Goal: Task Accomplishment & Management: Use online tool/utility

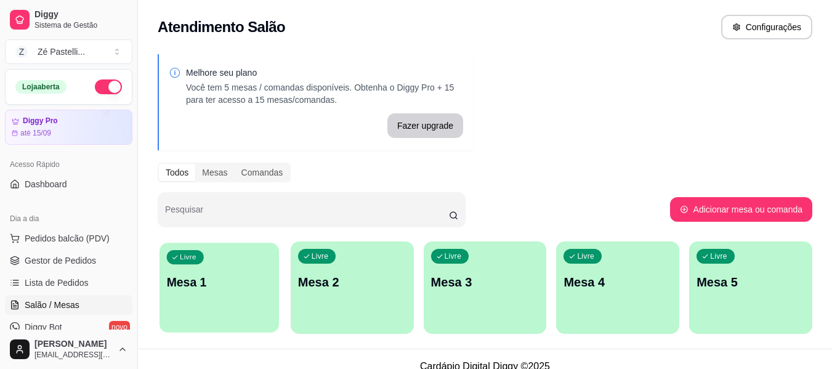
click at [240, 286] on p "Mesa 1" at bounding box center [219, 282] width 105 height 17
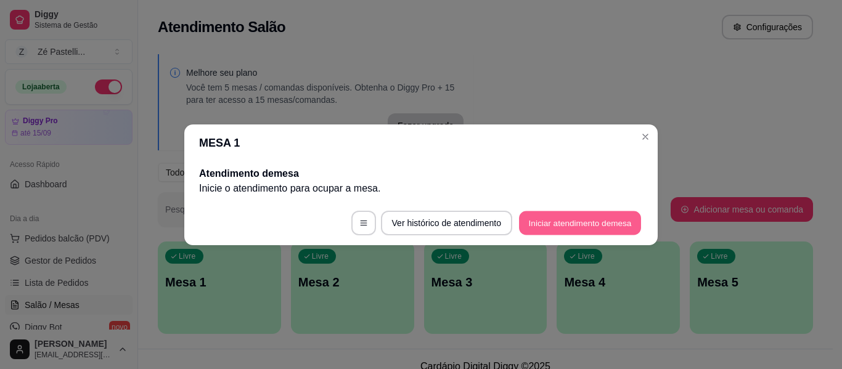
click at [590, 220] on button "Iniciar atendimento de mesa" at bounding box center [580, 223] width 122 height 24
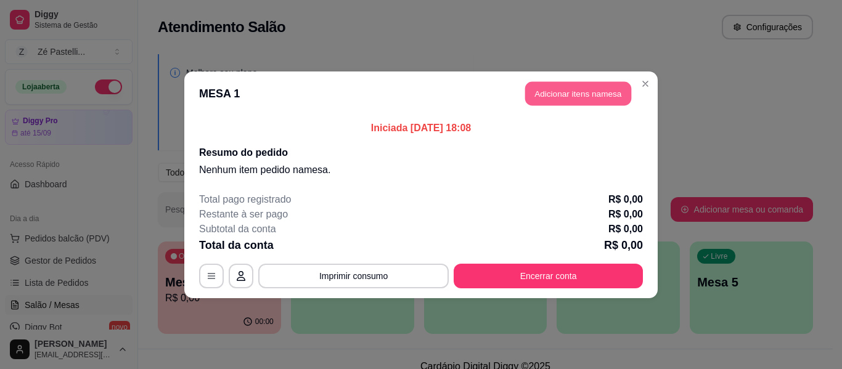
click at [582, 94] on button "Adicionar itens na mesa" at bounding box center [578, 93] width 106 height 24
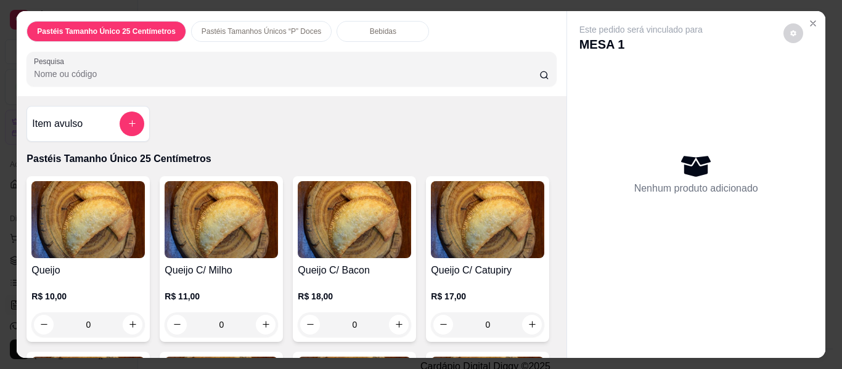
click at [59, 236] on img at bounding box center [87, 219] width 113 height 77
click at [91, 224] on img at bounding box center [87, 219] width 113 height 77
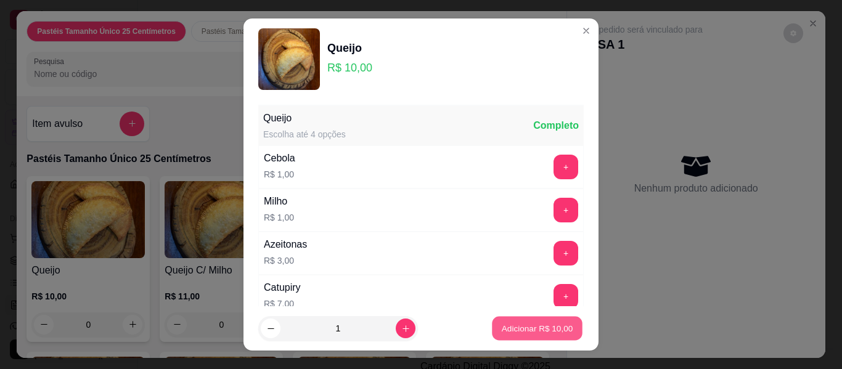
click at [534, 322] on p "Adicionar R$ 10,00" at bounding box center [537, 328] width 71 height 12
type input "1"
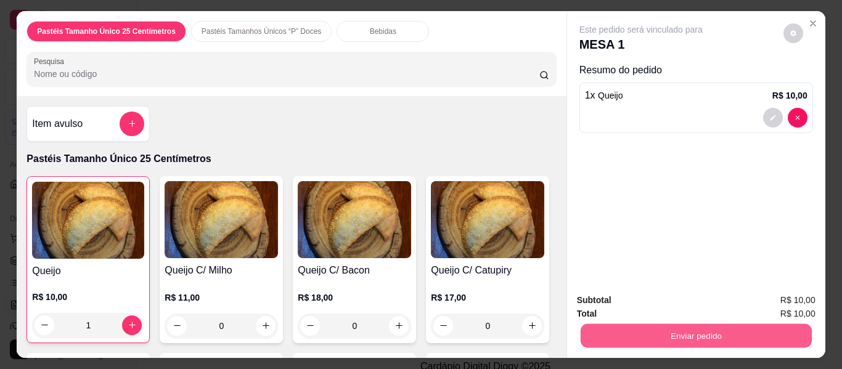
click at [714, 326] on button "Enviar pedido" at bounding box center [695, 336] width 231 height 24
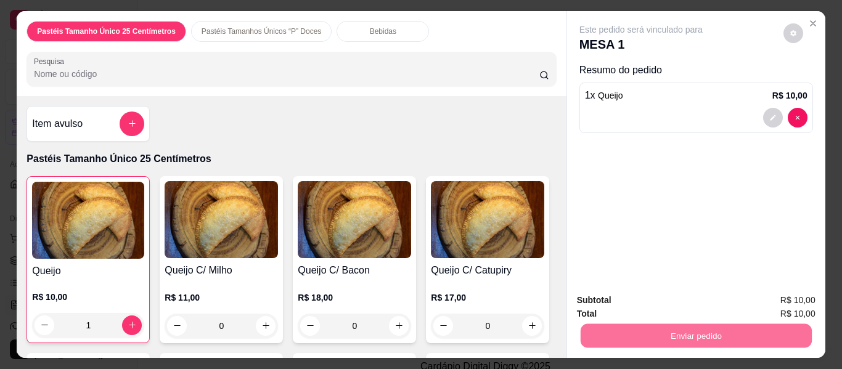
click at [691, 187] on div "Este pedido será vinculado para MESA 1 Resumo do pedido 1 x Queijo R$ 10,00" at bounding box center [696, 147] width 258 height 272
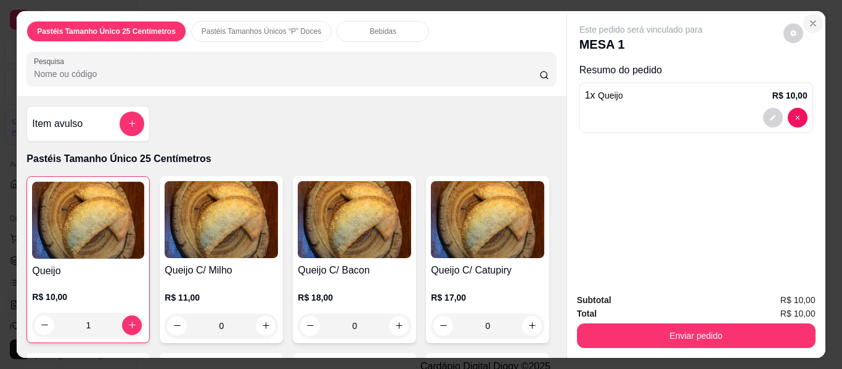
click at [808, 18] on icon "Close" at bounding box center [813, 23] width 10 height 10
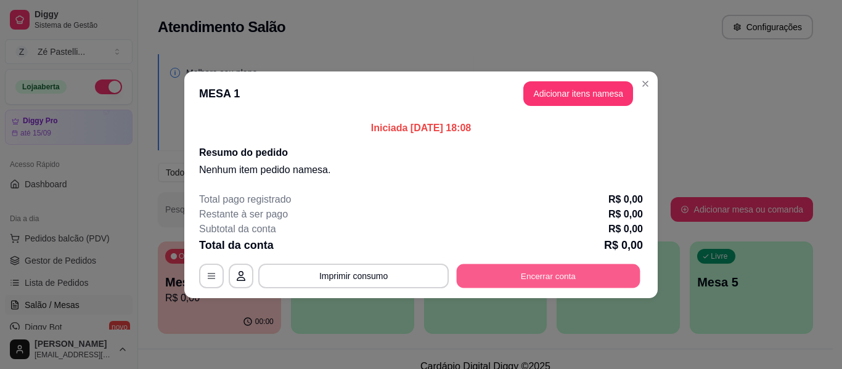
click at [523, 274] on button "Encerrar conta" at bounding box center [549, 276] width 184 height 24
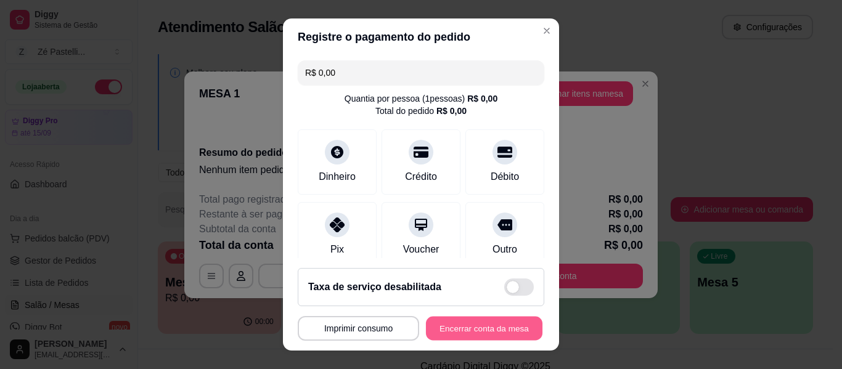
click at [482, 325] on button "Encerrar conta da mesa" at bounding box center [484, 329] width 116 height 24
